Goal: Share content: Share content

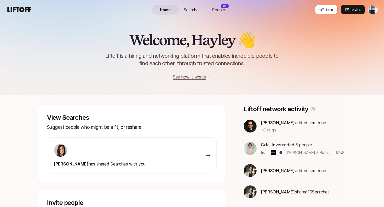
click at [190, 9] on span "Searches" at bounding box center [192, 10] width 17 height 6
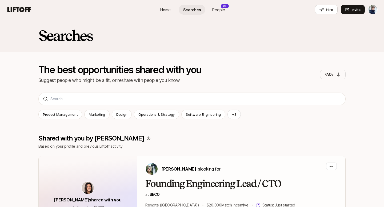
click at [214, 6] on link "People 9+" at bounding box center [218, 10] width 27 height 10
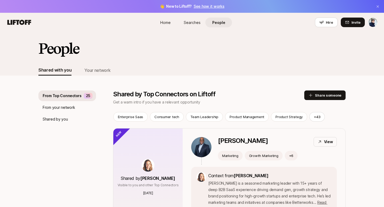
click at [378, 22] on nav "Home Searches People Hire Hire Invite" at bounding box center [192, 22] width 384 height 19
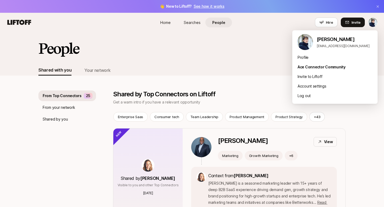
click at [373, 24] on html "👋 New to Liftoff? See how it works Home Searches People Hire Home Searches Peop…" at bounding box center [192, 103] width 384 height 207
click at [198, 22] on html "👋 New to Liftoff? See how it works Home Searches People Hire Home Searches Peop…" at bounding box center [192, 103] width 384 height 207
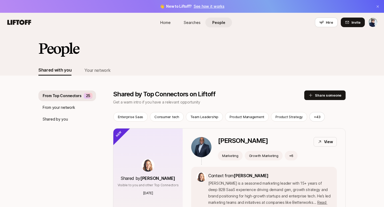
click at [190, 22] on span "Searches" at bounding box center [192, 23] width 17 height 6
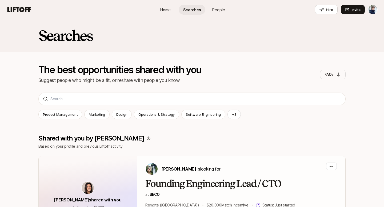
click at [168, 11] on span "Home" at bounding box center [165, 10] width 10 height 6
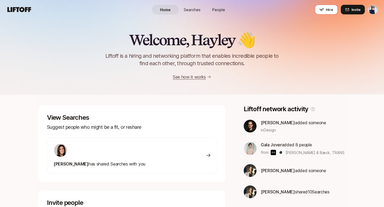
click at [195, 11] on span "Searches" at bounding box center [192, 10] width 17 height 6
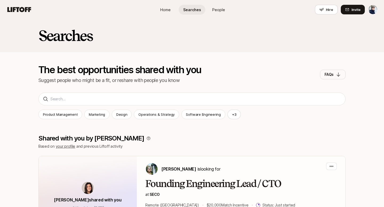
click at [372, 11] on html "Home Searches People Hire Home Searches People Hire Hire Invite Searches The be…" at bounding box center [192, 103] width 384 height 207
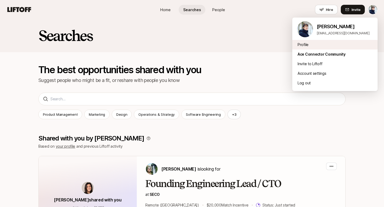
click at [308, 40] on div "Profile" at bounding box center [334, 45] width 85 height 10
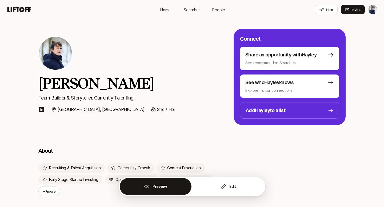
click at [168, 10] on span "Home" at bounding box center [165, 10] width 10 height 6
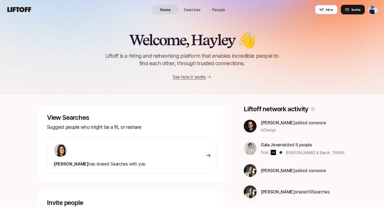
click at [190, 11] on span "Searches" at bounding box center [192, 10] width 17 height 6
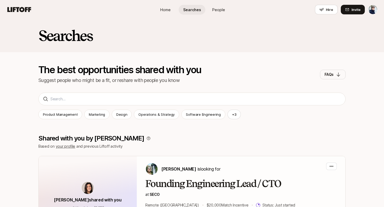
click at [220, 11] on span "People" at bounding box center [218, 10] width 13 height 6
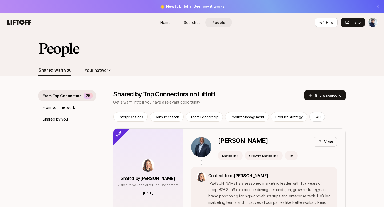
click at [91, 71] on div "Your network" at bounding box center [97, 70] width 26 height 7
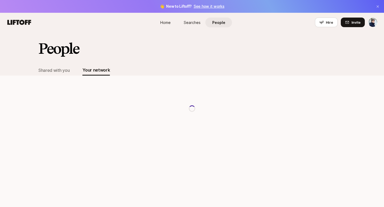
click at [372, 20] on html "👋 New to Liftoff? See how it works Home Searches People Hire Home Searches Peop…" at bounding box center [192, 103] width 384 height 207
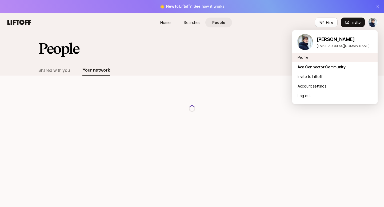
click at [303, 54] on div "Profile" at bounding box center [334, 58] width 85 height 10
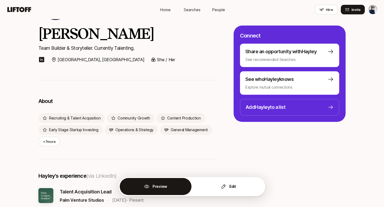
scroll to position [47, 0]
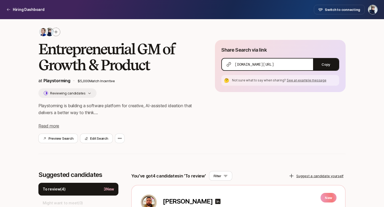
scroll to position [12, 0]
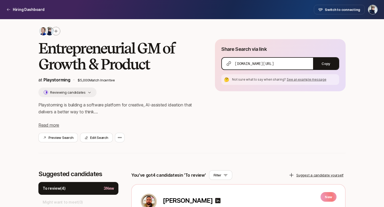
click at [274, 62] on span "app.liftoff.xyz/s/eQQ0qZ" at bounding box center [254, 63] width 39 height 5
click at [274, 62] on span "[DOMAIN_NAME][URL]" at bounding box center [254, 63] width 39 height 5
copy span "[DOMAIN_NAME][URL]"
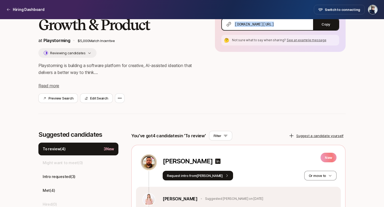
scroll to position [0, 0]
